Goal: Task Accomplishment & Management: Manage account settings

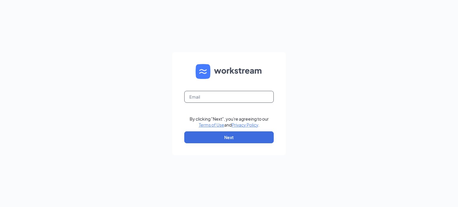
click at [207, 94] on input "text" at bounding box center [228, 97] width 89 height 12
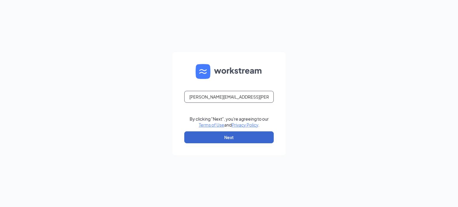
type input "[PERSON_NAME][EMAIL_ADDRESS][PERSON_NAME][PERSON_NAME][DOMAIN_NAME]"
click at [209, 142] on button "Next" at bounding box center [228, 137] width 89 height 12
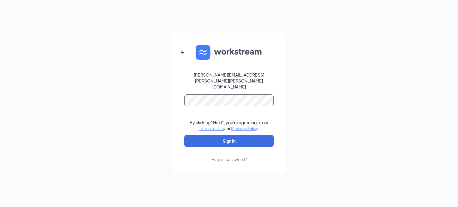
click at [184, 135] on button "Sign In" at bounding box center [228, 141] width 89 height 12
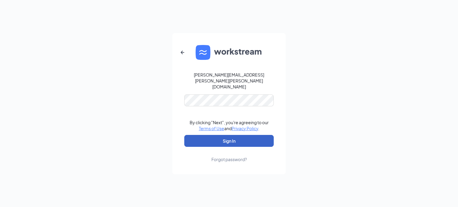
click at [219, 135] on button "Sign In" at bounding box center [228, 141] width 89 height 12
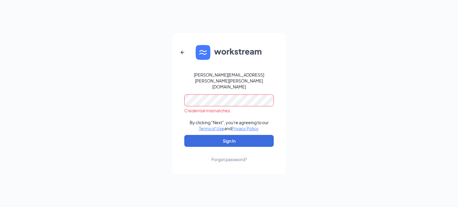
click at [168, 94] on div "[PERSON_NAME][EMAIL_ADDRESS][PERSON_NAME][PERSON_NAME][DOMAIN_NAME] Credential …" at bounding box center [229, 103] width 458 height 207
click at [184, 135] on button "Sign In" at bounding box center [228, 141] width 89 height 12
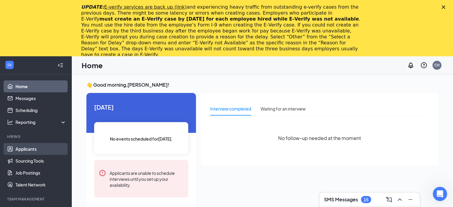
click at [34, 150] on link "Applicants" at bounding box center [41, 149] width 51 height 12
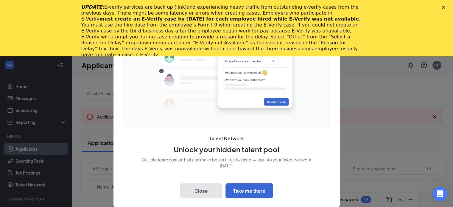
click at [210, 191] on button "Close" at bounding box center [201, 191] width 42 height 15
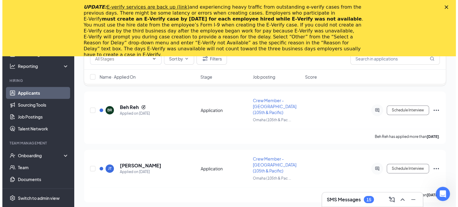
scroll to position [238, 0]
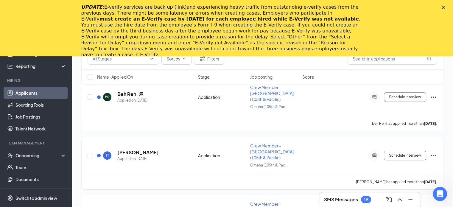
click at [435, 152] on icon "Ellipses" at bounding box center [433, 155] width 7 height 7
click at [212, 153] on div "Application" at bounding box center [222, 156] width 49 height 6
click at [213, 143] on div "[PERSON_NAME] [PERSON_NAME] Applied on [DATE] Application Crew Member - [GEOGRA…" at bounding box center [263, 159] width 350 height 32
click at [131, 149] on h5 "[PERSON_NAME]" at bounding box center [137, 152] width 41 height 7
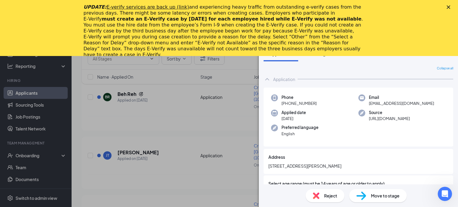
click at [37, 18] on div "UPDATE: E-verify services are back up (link) and experiencing heavy traffic fro…" at bounding box center [229, 30] width 458 height 57
click at [449, 6] on polygon "Close" at bounding box center [449, 7] width 4 height 4
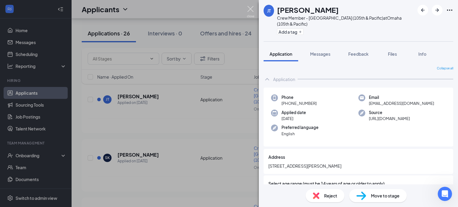
click at [250, 7] on img at bounding box center [250, 12] width 7 height 12
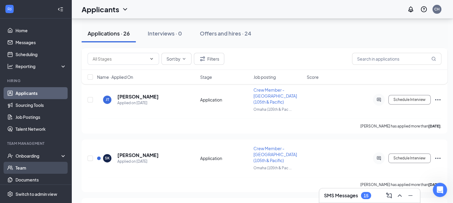
click at [27, 169] on link "Team" at bounding box center [41, 168] width 51 height 12
